Goal: Transaction & Acquisition: Purchase product/service

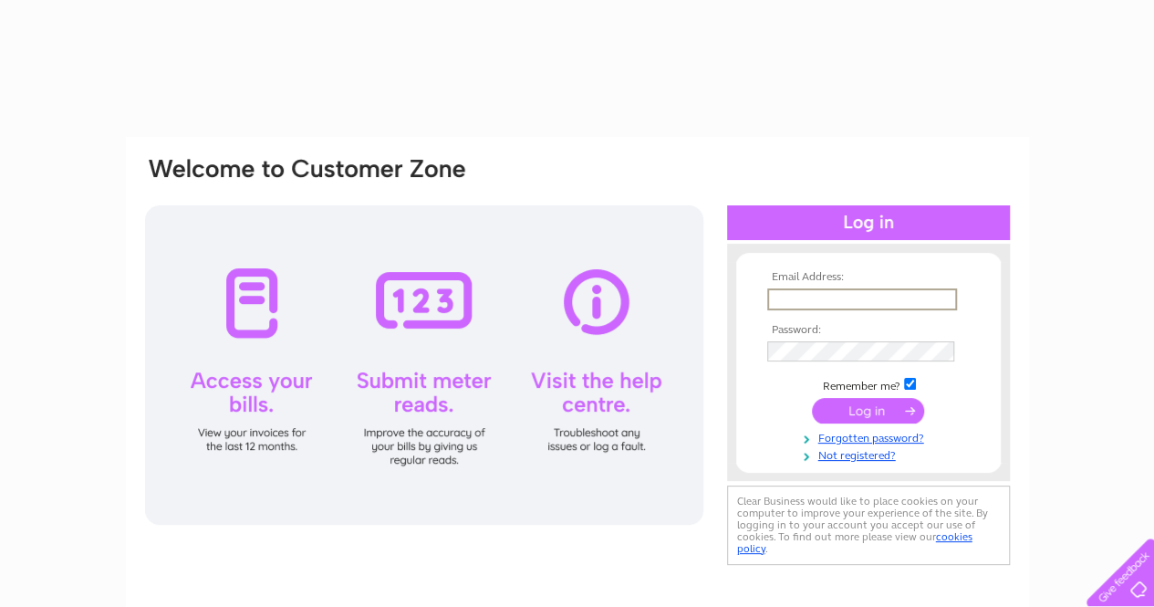
click at [806, 302] on input "text" at bounding box center [862, 299] width 190 height 22
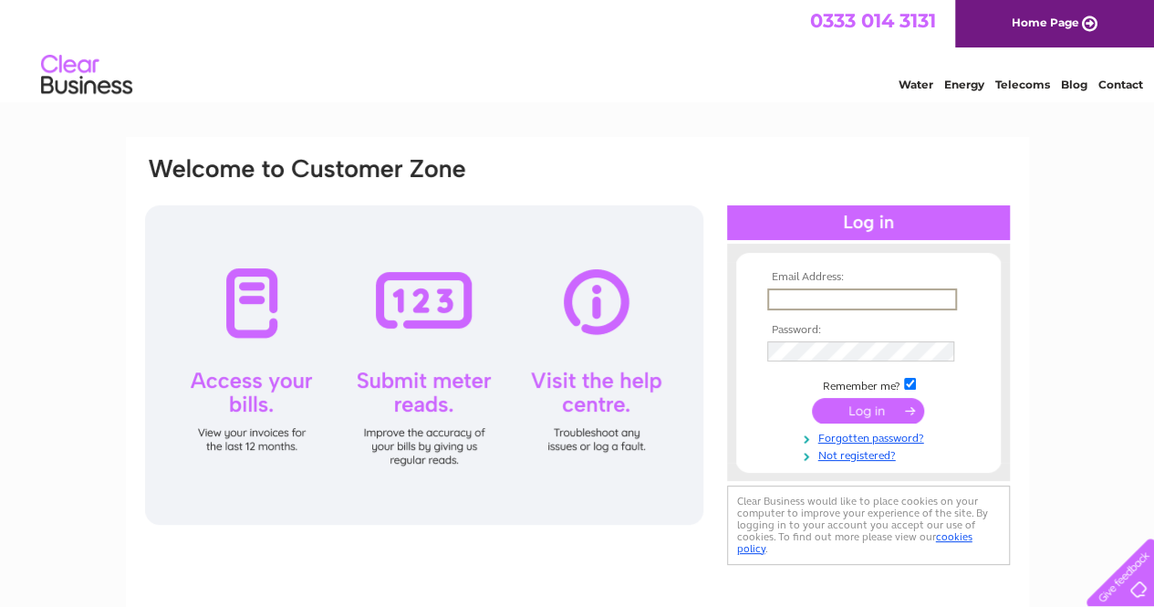
type input "filiz_ince@yahoo.com"
click at [812, 399] on input "submit" at bounding box center [868, 412] width 112 height 26
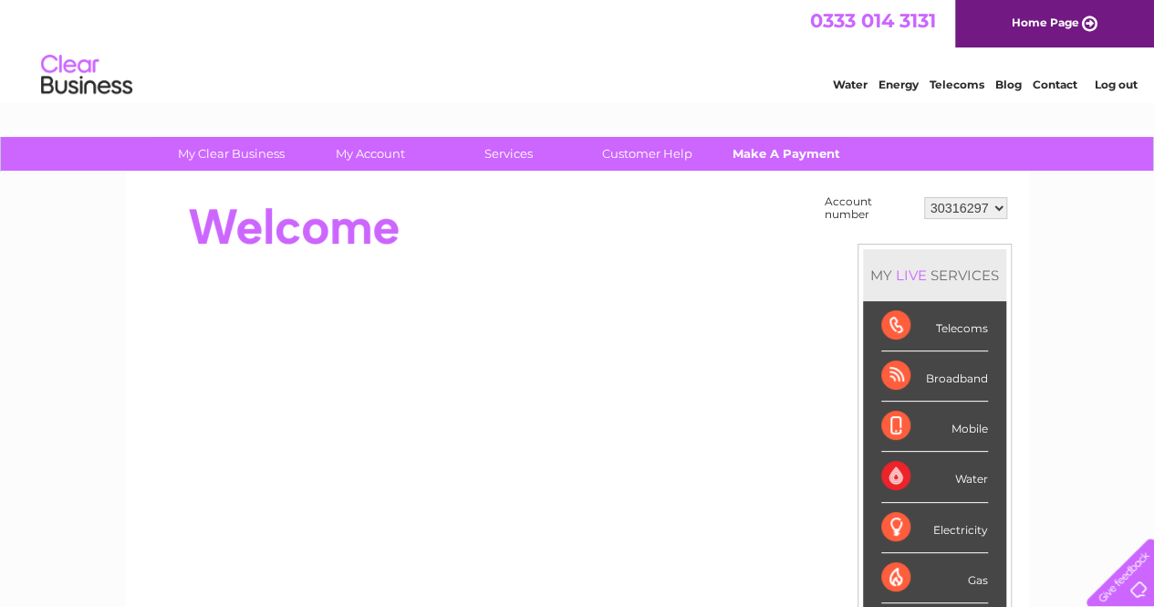
click at [825, 147] on link "Make A Payment" at bounding box center [786, 154] width 150 height 34
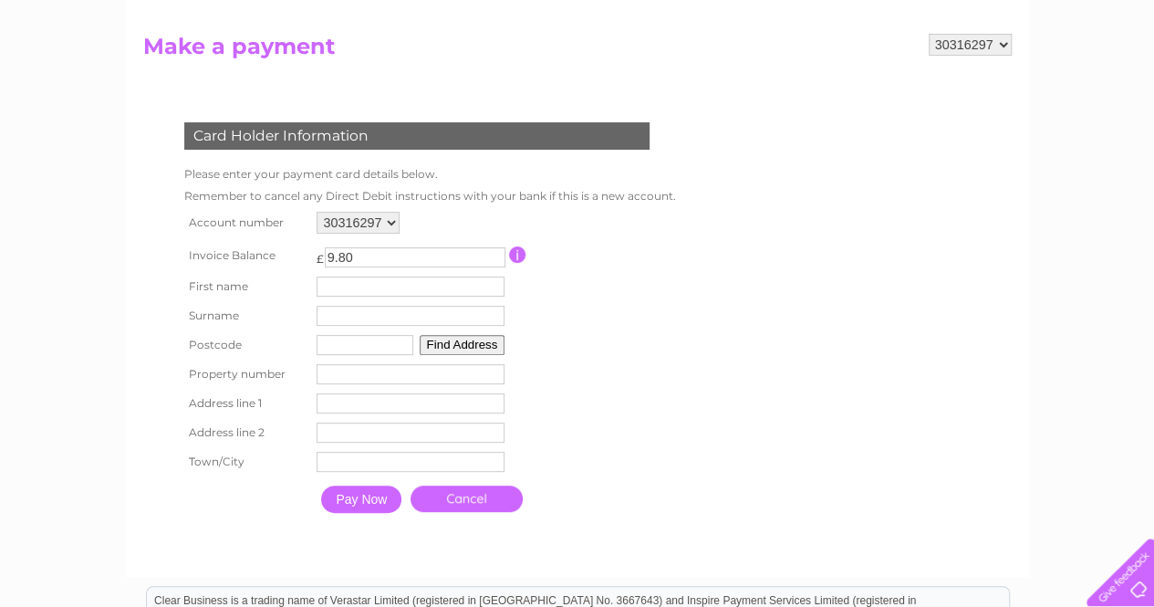
scroll to position [182, 0]
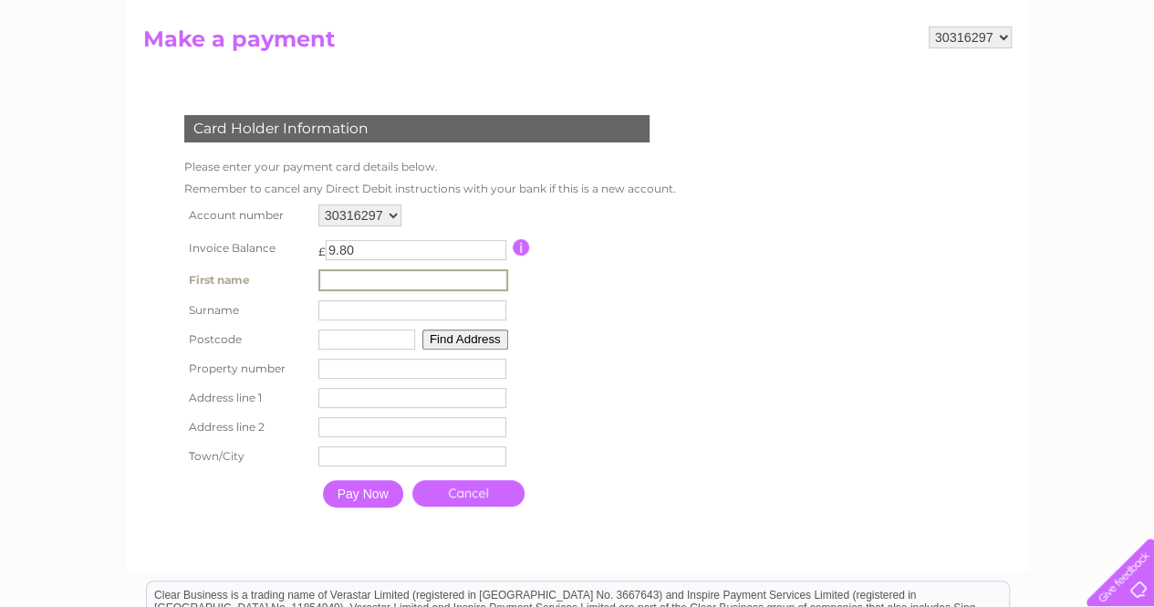
click at [441, 277] on input "text" at bounding box center [413, 280] width 190 height 22
type input "filiz"
click at [323, 315] on input "text" at bounding box center [413, 309] width 190 height 22
type input "ince"
click at [348, 338] on input "text" at bounding box center [366, 339] width 97 height 20
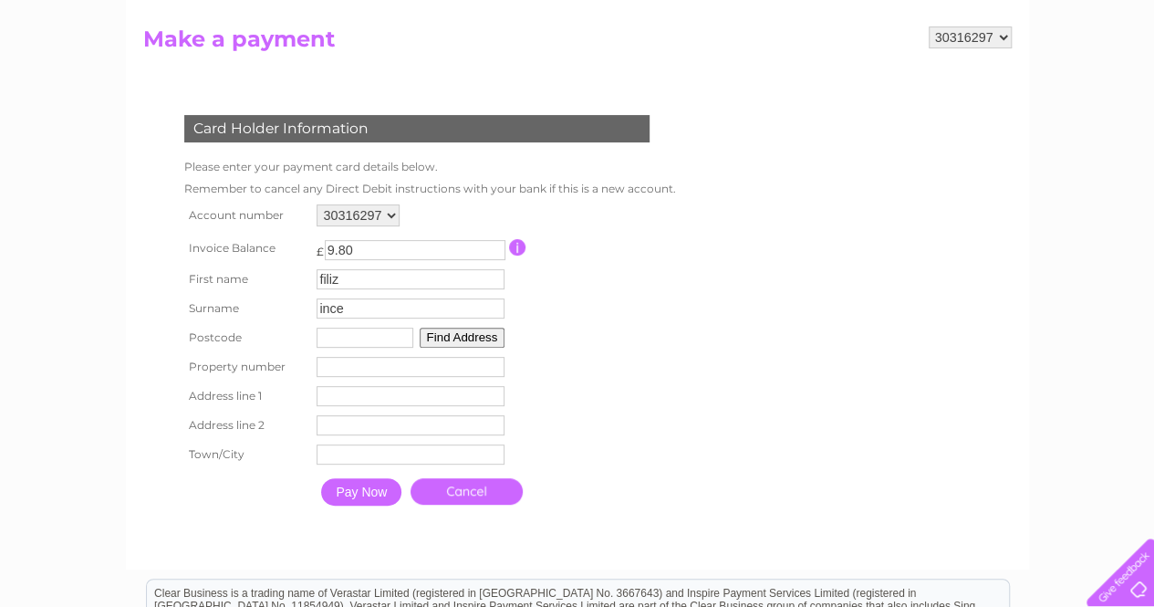
type input "ka8 8ef"
click at [328, 368] on input "number" at bounding box center [411, 367] width 188 height 20
click at [493, 371] on input "-1" at bounding box center [411, 367] width 188 height 20
click at [494, 372] on input "-2" at bounding box center [411, 367] width 188 height 20
click at [494, 363] on input "-1" at bounding box center [411, 367] width 188 height 20
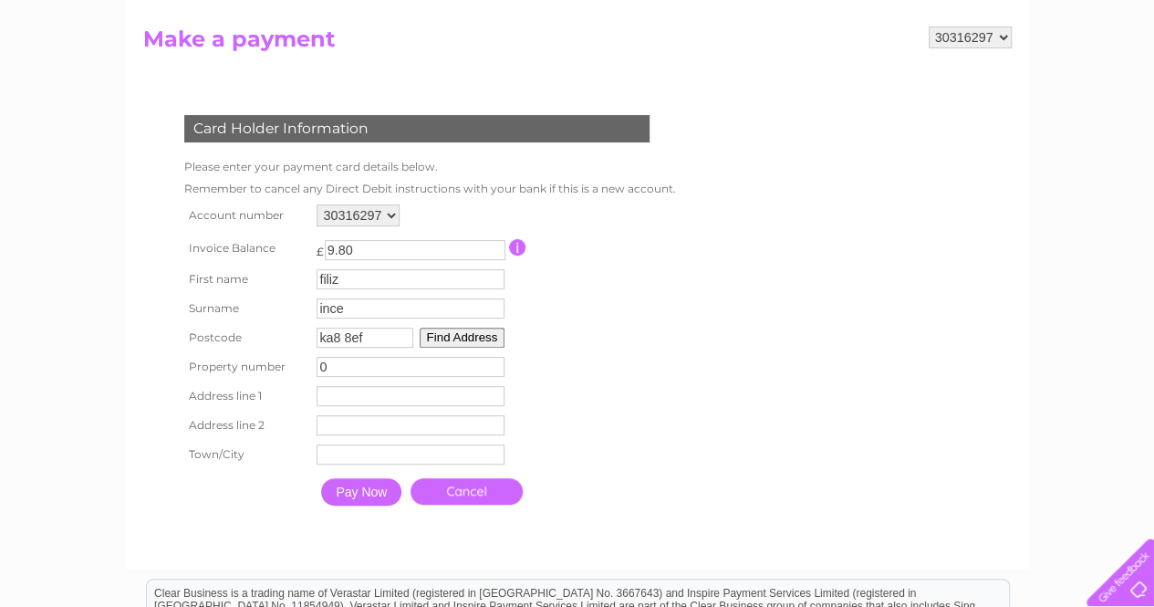
click at [494, 363] on input "0" at bounding box center [411, 367] width 188 height 20
drag, startPoint x: 361, startPoint y: 359, endPoint x: 310, endPoint y: 364, distance: 51.3
click at [310, 364] on tr "Property number 0 Property Number" at bounding box center [426, 366] width 493 height 29
type input "5"
type input "1"
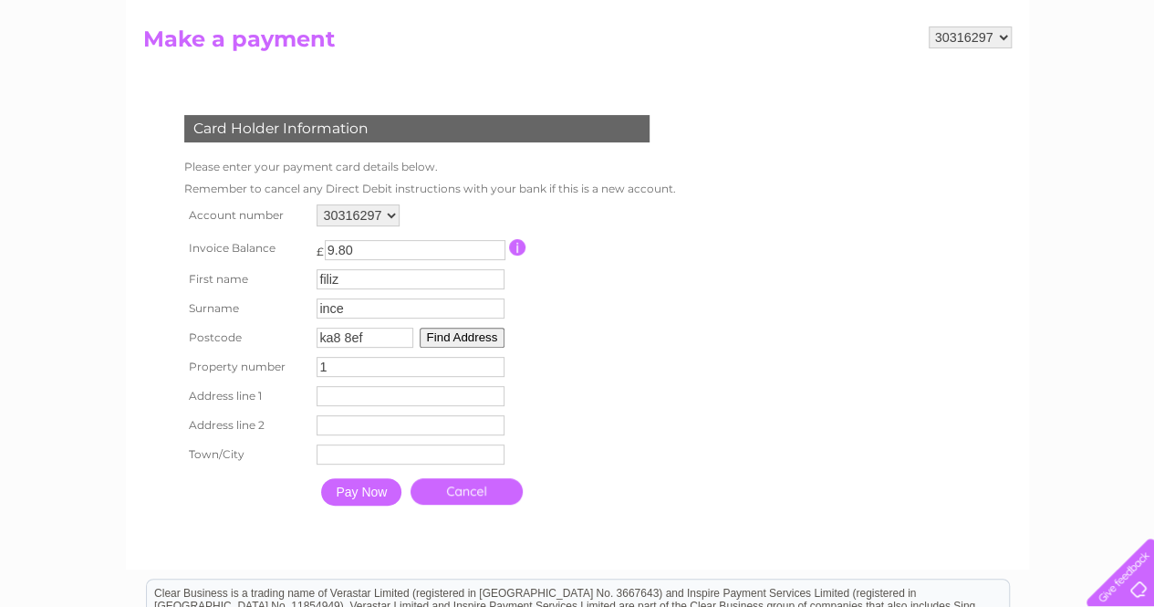
click at [345, 402] on input "text" at bounding box center [411, 396] width 188 height 20
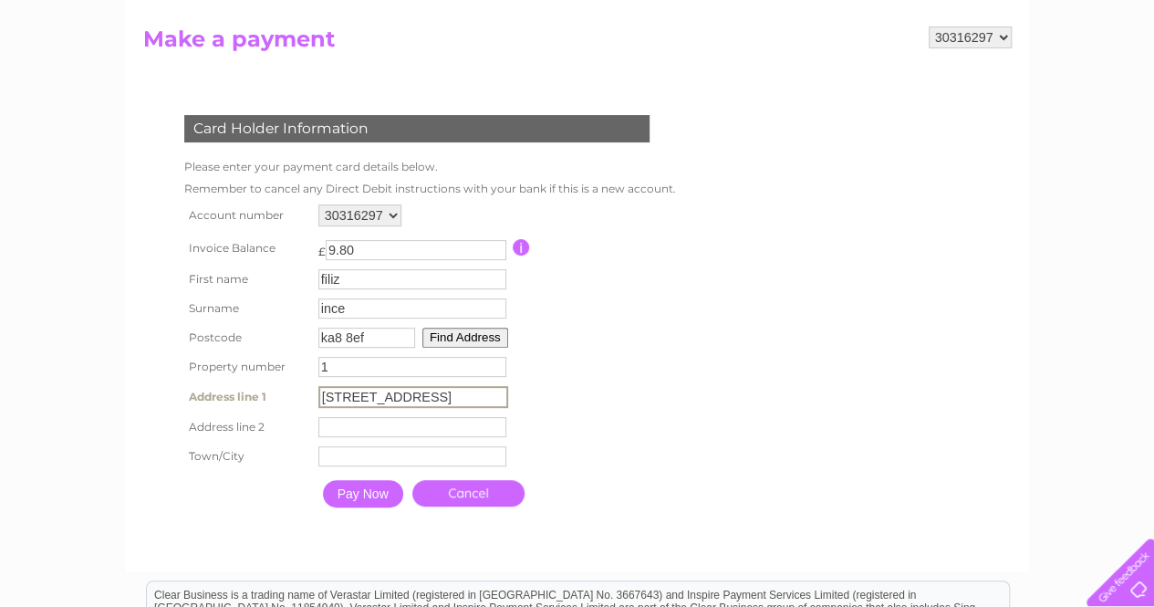
type input "[STREET_ADDRESS]"
click at [370, 428] on input "text" at bounding box center [413, 426] width 190 height 22
type input "ayr"
drag, startPoint x: 363, startPoint y: 434, endPoint x: 315, endPoint y: 427, distance: 48.9
click at [315, 427] on td "ayr Address Line Two" at bounding box center [413, 425] width 199 height 31
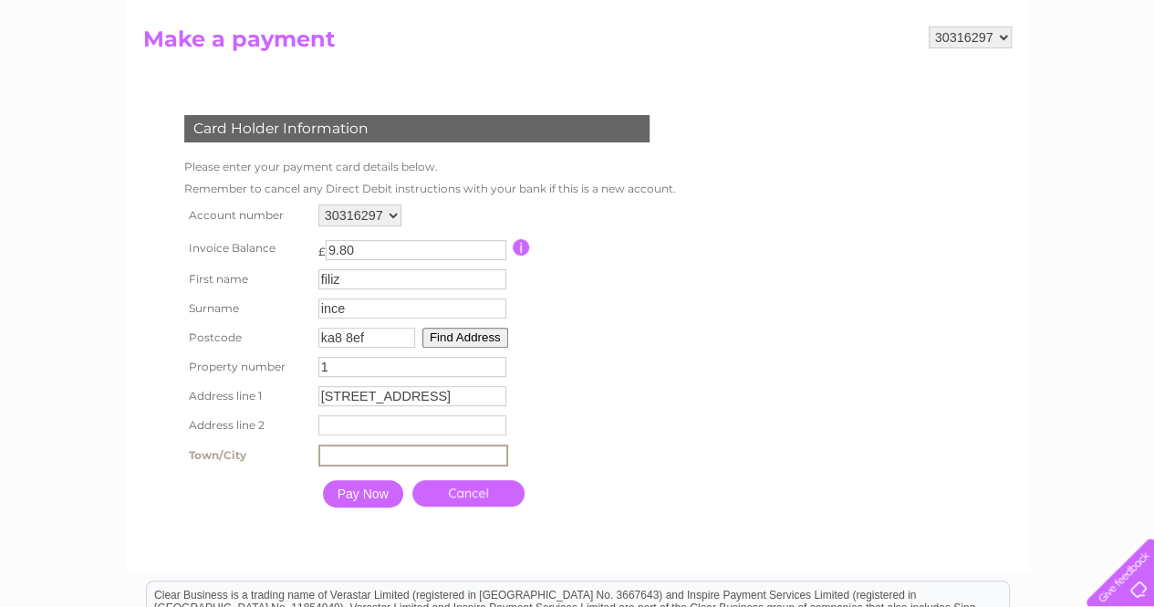
click at [330, 461] on input "text" at bounding box center [413, 455] width 190 height 22
paste input "ayr"
type input "ayr"
click at [369, 497] on input "Pay Now" at bounding box center [361, 491] width 80 height 27
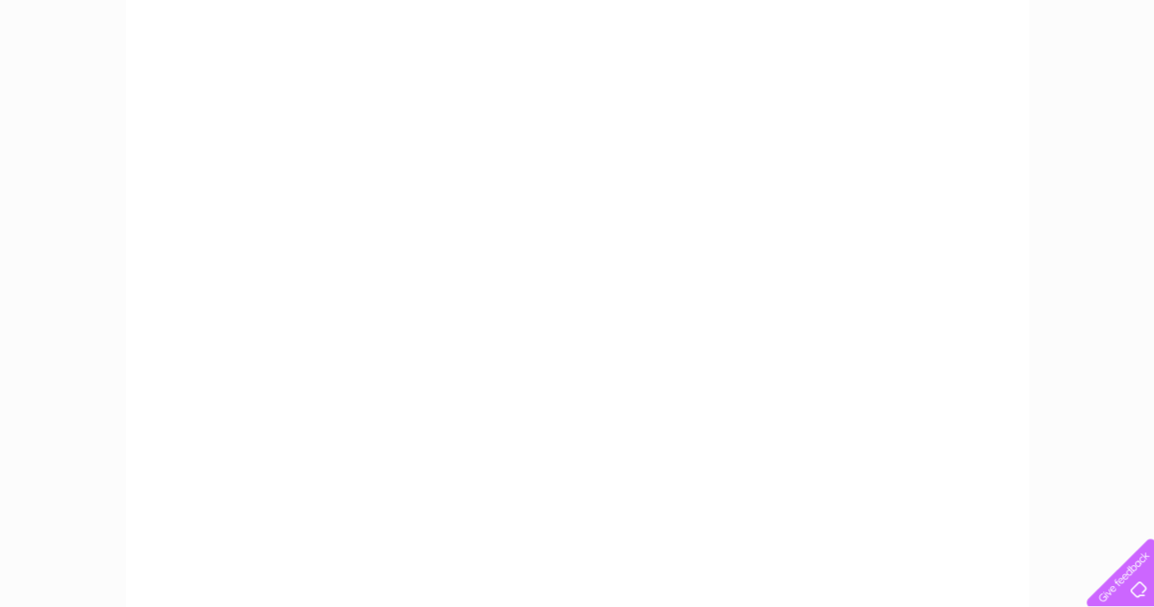
scroll to position [365, 0]
